Goal: Navigation & Orientation: Find specific page/section

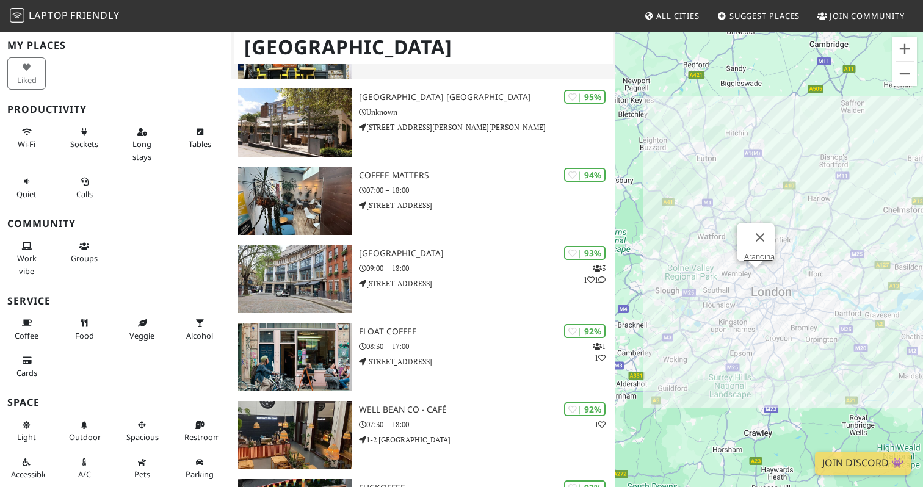
scroll to position [339, 0]
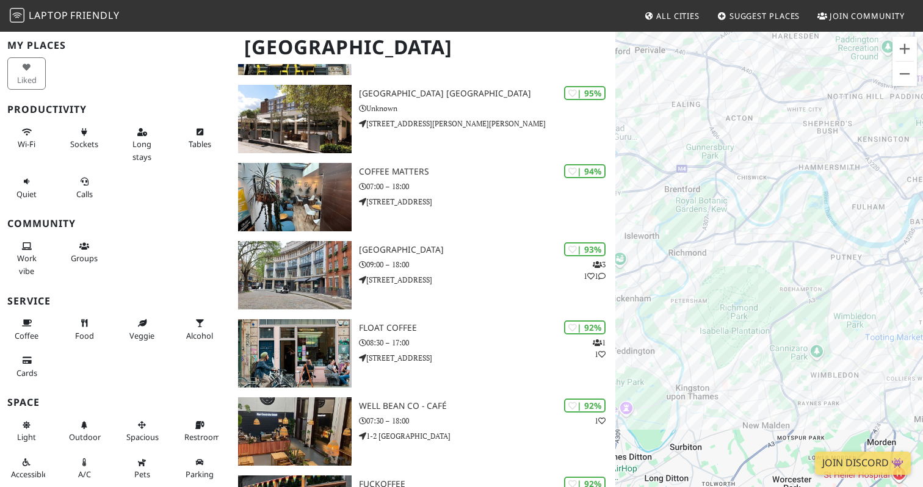
drag, startPoint x: 789, startPoint y: 137, endPoint x: 657, endPoint y: 400, distance: 293.5
click at [657, 400] on div "To navigate, press the arrow keys." at bounding box center [769, 274] width 308 height 487
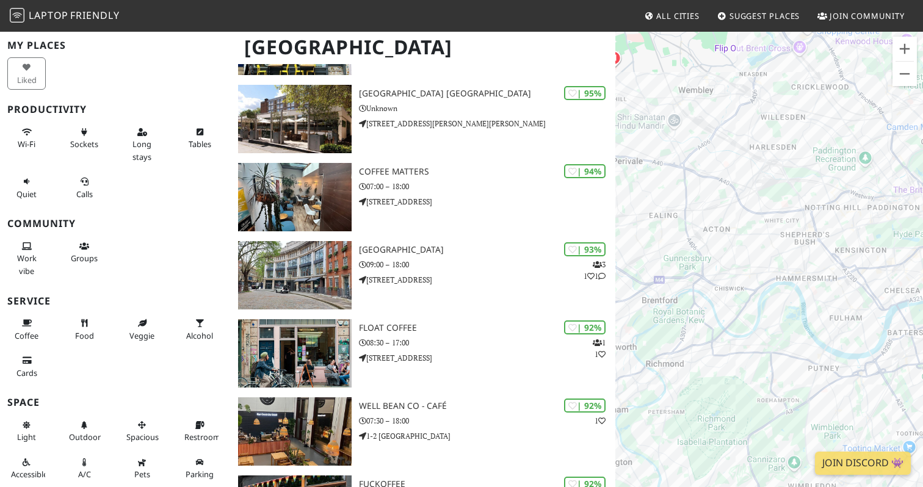
drag, startPoint x: 751, startPoint y: 265, endPoint x: 728, endPoint y: 378, distance: 115.2
click at [728, 378] on div "To navigate, press the arrow keys." at bounding box center [769, 274] width 308 height 487
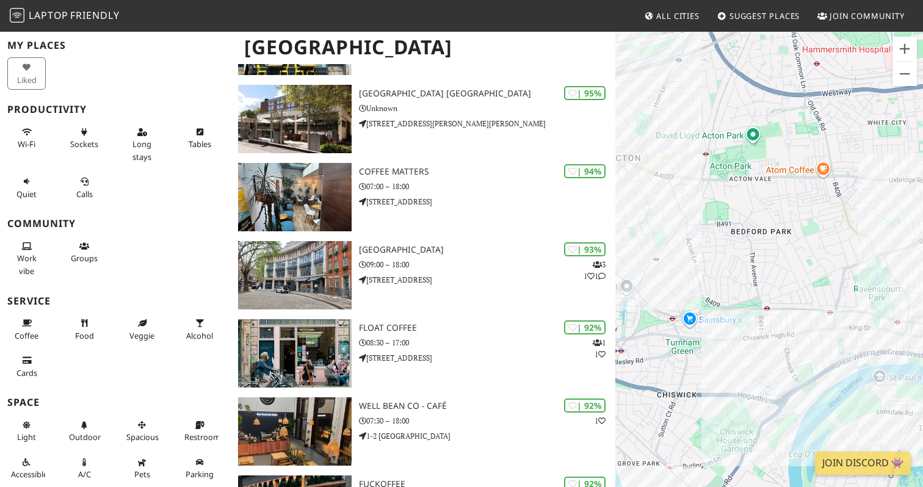
drag, startPoint x: 698, startPoint y: 208, endPoint x: 697, endPoint y: 343, distance: 134.9
click at [697, 343] on div "To navigate, press the arrow keys." at bounding box center [769, 274] width 308 height 487
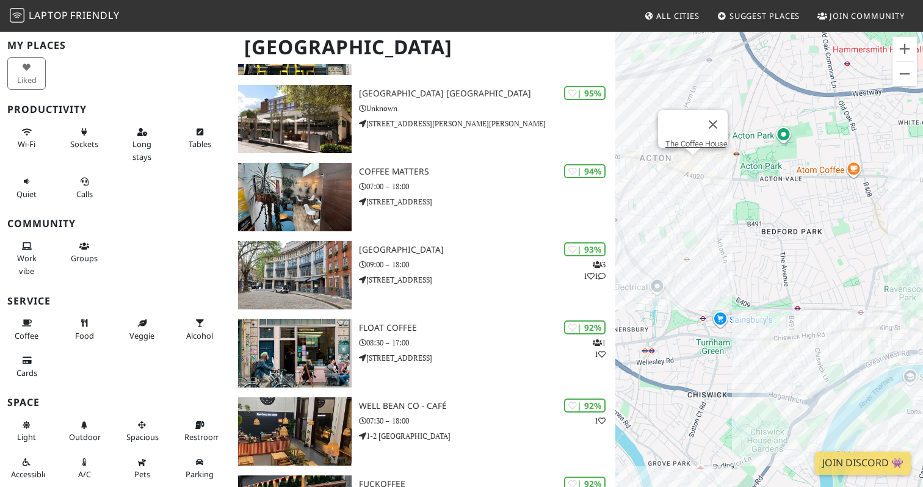
click at [689, 164] on div "To navigate, press the arrow keys. The Coffee House" at bounding box center [769, 274] width 308 height 487
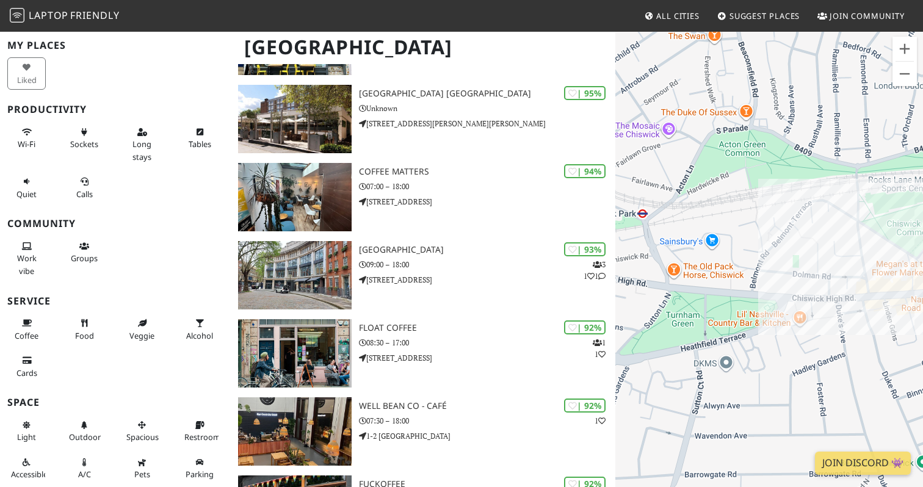
click at [645, 357] on div "To navigate, press the arrow keys. The Coffee House" at bounding box center [769, 274] width 308 height 487
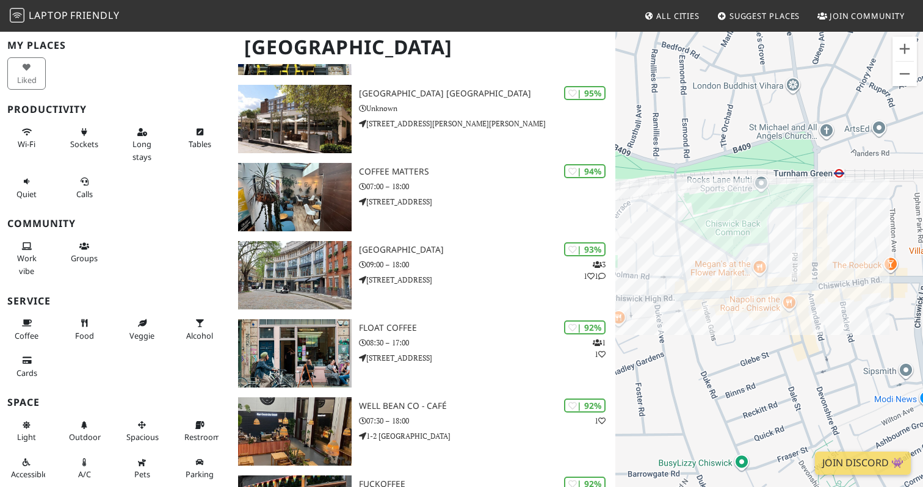
drag, startPoint x: 837, startPoint y: 341, endPoint x: 655, endPoint y: 341, distance: 181.9
click at [655, 341] on div "To navigate, press the arrow keys. The Coffee House" at bounding box center [769, 274] width 308 height 487
click at [686, 282] on div "To navigate, press the arrow keys. The Coffee House GAIL's" at bounding box center [769, 274] width 308 height 487
click at [715, 275] on div "To navigate, press the arrow keys. GAIL's Ole & Steen" at bounding box center [769, 274] width 308 height 487
click at [733, 275] on div "To navigate, press the arrow keys. Ole & Steen Costa Coffee @ Chiswick High Road" at bounding box center [769, 274] width 308 height 487
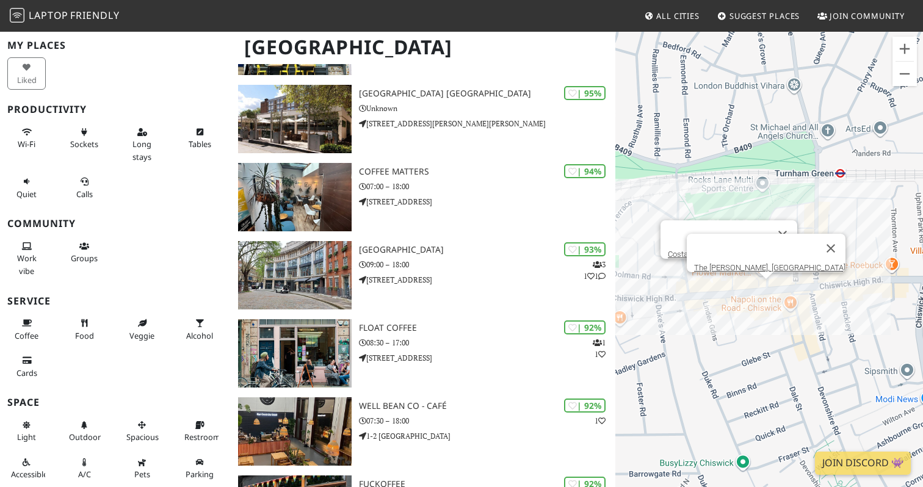
click at [764, 292] on div "To navigate, press the arrow keys. Costa Coffee @ Chiswick High Road The George…" at bounding box center [769, 274] width 308 height 487
click at [797, 303] on div "To navigate, press the arrow keys. The George IV, Chiswick Tamp Coffee" at bounding box center [769, 274] width 308 height 487
click at [762, 286] on div "To navigate, press the arrow keys. Tamp Coffee The George IV, Chiswick" at bounding box center [769, 274] width 308 height 487
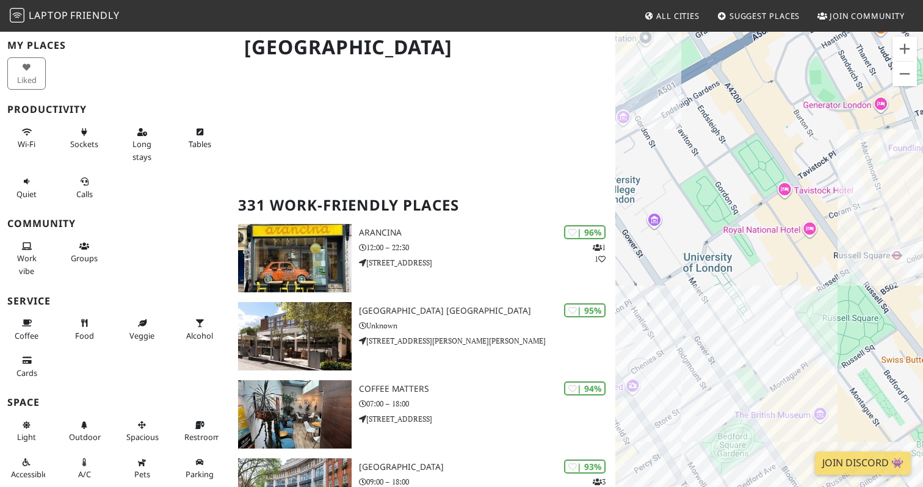
scroll to position [0, 0]
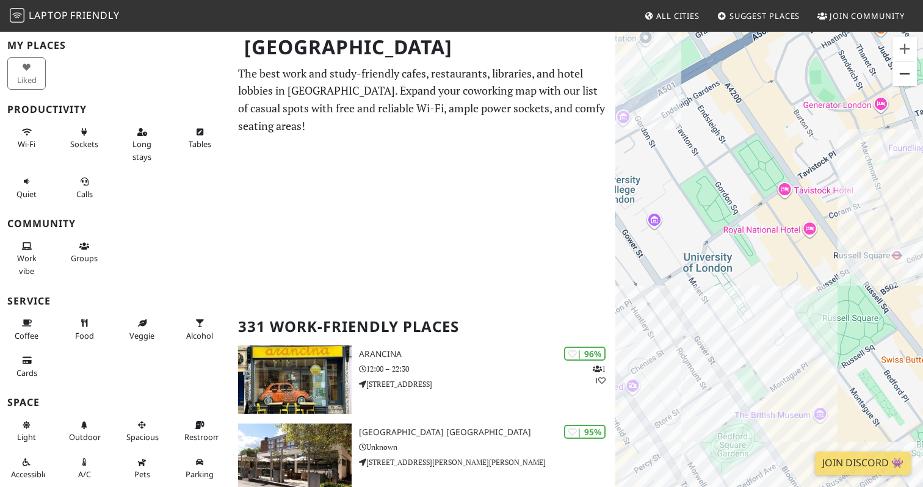
click at [912, 71] on button "Zoom out" at bounding box center [904, 74] width 24 height 24
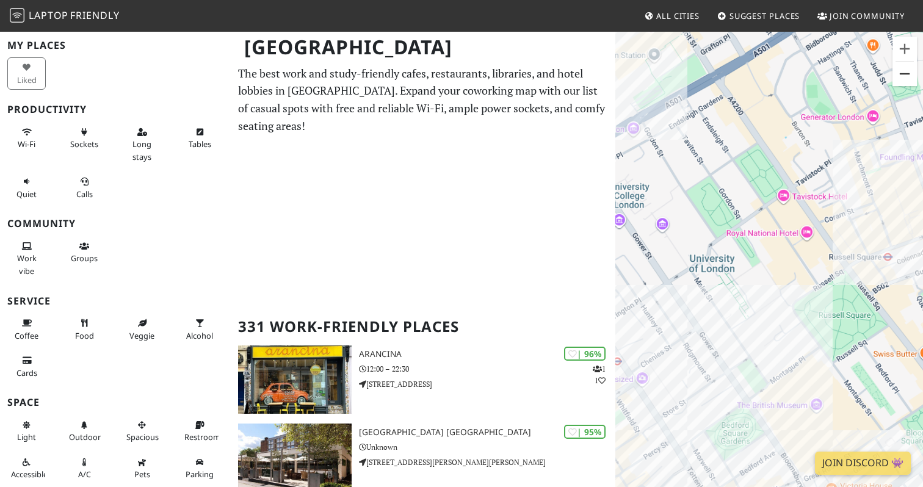
click at [912, 71] on button "Zoom out" at bounding box center [904, 74] width 24 height 24
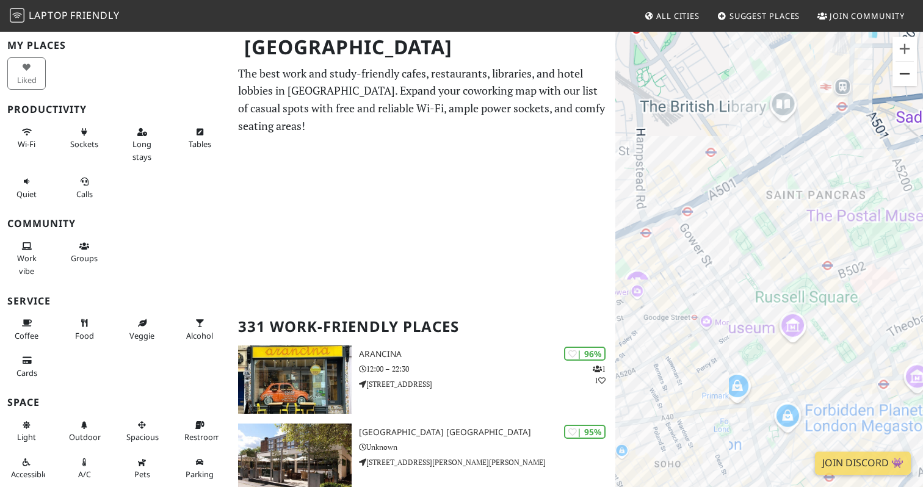
click at [912, 71] on button "Zoom out" at bounding box center [904, 74] width 24 height 24
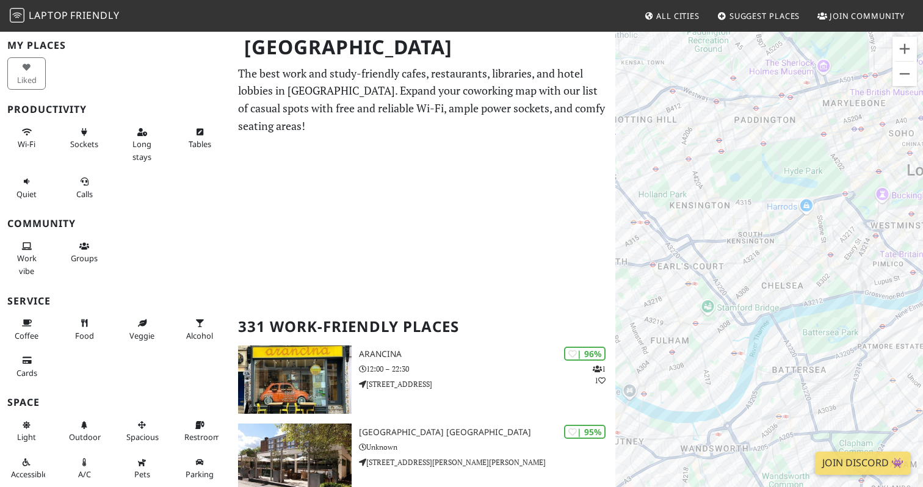
drag, startPoint x: 761, startPoint y: 218, endPoint x: 922, endPoint y: 23, distance: 252.8
click at [922, 23] on body "Laptop Friendly All Cities Suggest Places Join Community London Filters My Plac…" at bounding box center [461, 243] width 923 height 487
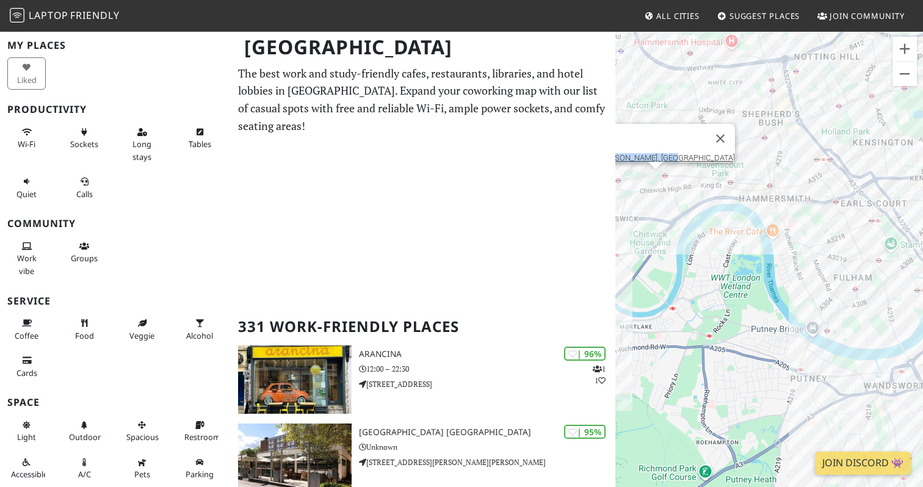
drag, startPoint x: 737, startPoint y: 172, endPoint x: 922, endPoint y: 108, distance: 196.3
click at [922, 108] on div "To navigate, press the arrow keys. The George IV, Chiswick" at bounding box center [769, 274] width 308 height 487
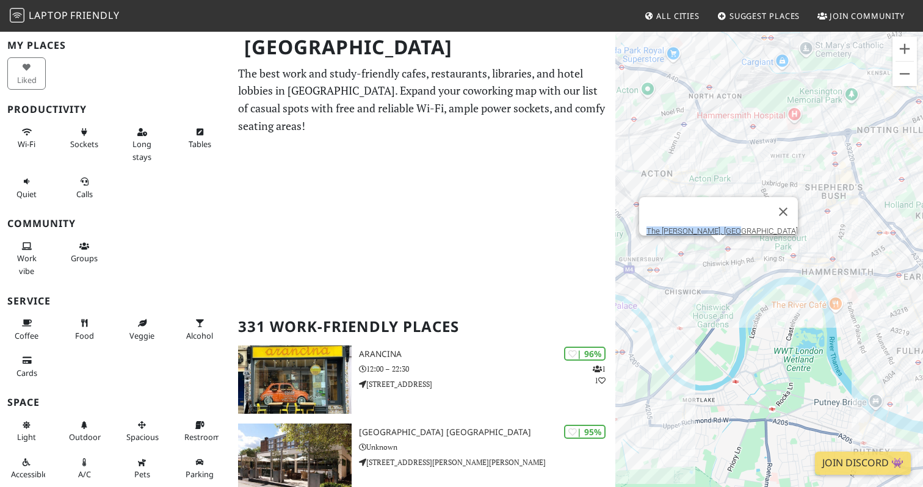
drag, startPoint x: 729, startPoint y: 190, endPoint x: 793, endPoint y: 264, distance: 97.3
click at [860, 248] on div "To navigate, press the arrow keys. The George IV, Chiswick" at bounding box center [769, 274] width 308 height 487
click at [711, 300] on div "To navigate, press the arrow keys. The George IV, Chiswick" at bounding box center [769, 274] width 308 height 487
click at [908, 49] on button "Zoom in" at bounding box center [904, 49] width 24 height 24
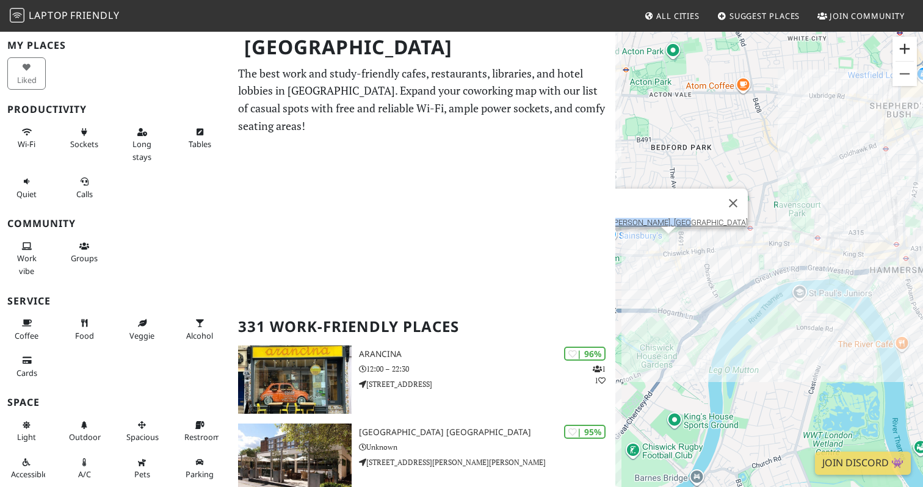
click at [908, 49] on button "Zoom in" at bounding box center [904, 49] width 24 height 24
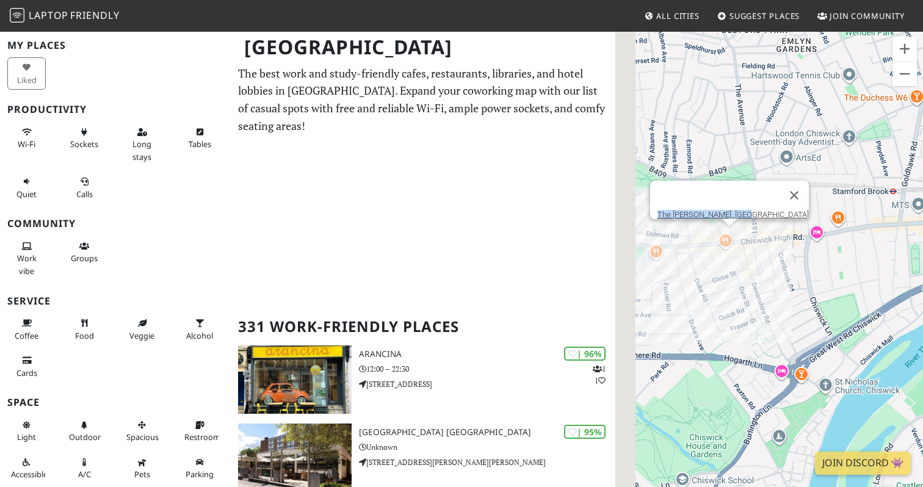
drag, startPoint x: 740, startPoint y: 200, endPoint x: 922, endPoint y: 223, distance: 183.3
click at [922, 223] on div "To navigate, press the arrow keys. The George IV, Chiswick" at bounding box center [769, 274] width 308 height 487
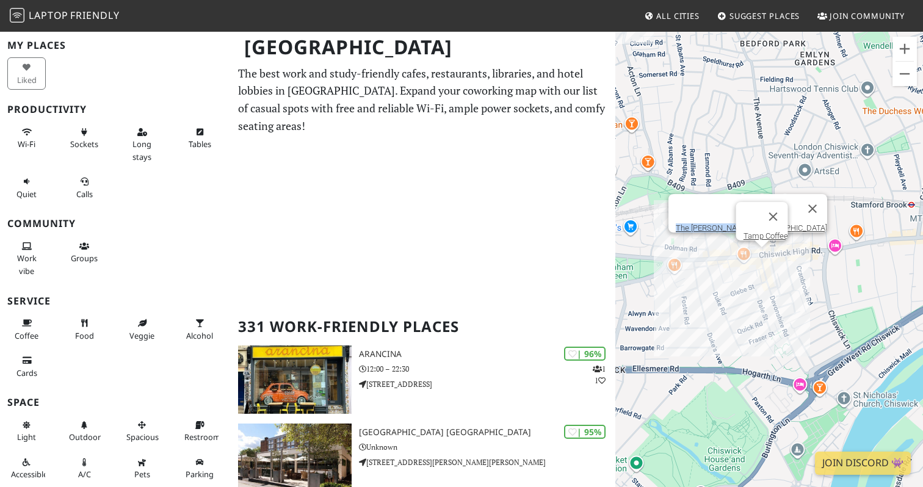
click at [764, 260] on div "To navigate, press the arrow keys. The George IV, Chiswick Tamp Coffee" at bounding box center [769, 274] width 308 height 487
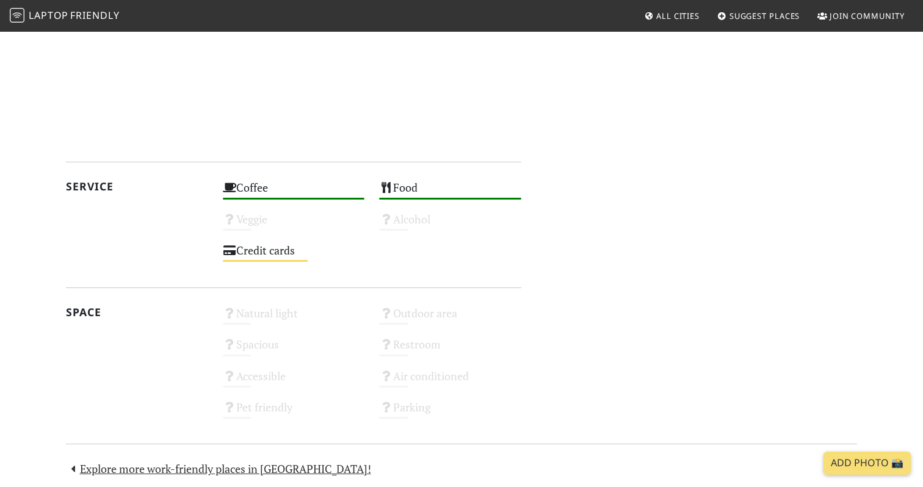
scroll to position [975, 0]
